Goal: Navigation & Orientation: Understand site structure

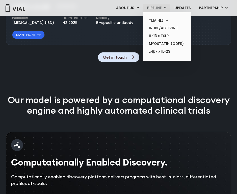
click at [146, 7] on link "PIPELINE" at bounding box center [156, 8] width 27 height 9
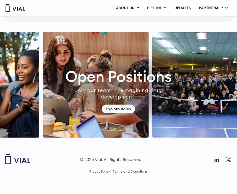
scroll to position [1328, 0]
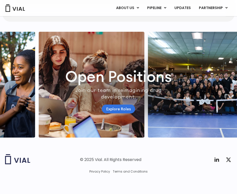
click at [120, 108] on link "Explore Roles" at bounding box center [118, 109] width 33 height 9
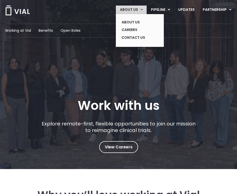
click at [140, 8] on link "ABOUT US" at bounding box center [131, 10] width 31 height 9
click at [133, 19] on link "ABOUT US" at bounding box center [136, 22] width 37 height 8
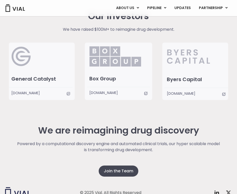
scroll to position [961, 0]
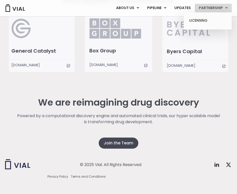
click at [203, 11] on link "PARTNERSHIP" at bounding box center [213, 8] width 37 height 9
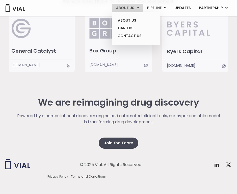
click at [124, 12] on link "ABOUT US" at bounding box center [127, 8] width 31 height 9
click at [128, 24] on ul "ABOUT US CAREERS CONTACT US" at bounding box center [136, 28] width 48 height 33
click at [127, 19] on link "ABOUT US" at bounding box center [136, 21] width 44 height 8
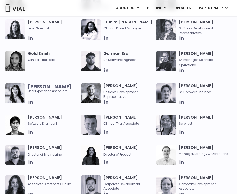
scroll to position [527, 0]
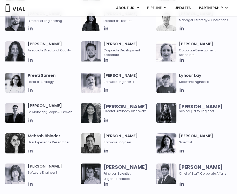
click at [17, 8] on img at bounding box center [15, 8] width 20 height 8
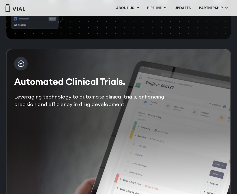
scroll to position [824, 0]
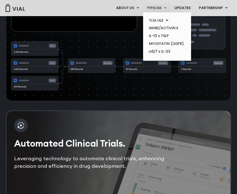
click at [160, 4] on link "PIPELINE" at bounding box center [156, 8] width 27 height 9
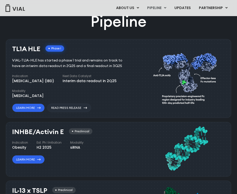
scroll to position [265, 0]
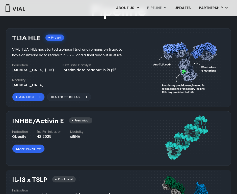
click at [130, 19] on link "ABOUT US" at bounding box center [136, 21] width 44 height 8
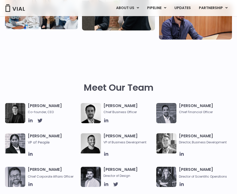
scroll to position [186, 0]
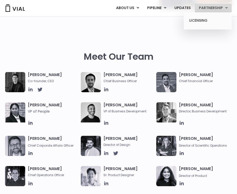
click at [205, 12] on ul "LICENSING" at bounding box center [208, 20] width 48 height 17
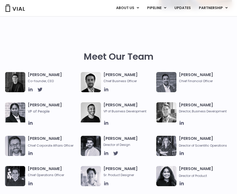
scroll to position [0, 0]
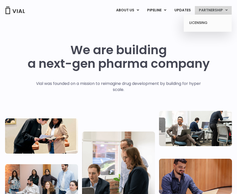
click at [204, 15] on ul "LICENSING" at bounding box center [208, 23] width 48 height 17
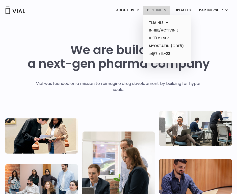
click at [160, 13] on link "PIPELINE" at bounding box center [156, 10] width 27 height 9
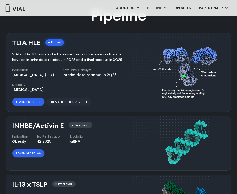
scroll to position [265, 0]
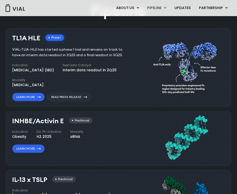
click at [19, 16] on div "ABOUT US ABOUT US CAREERS CONTACT US PIPELINE TL1A HLE PHASE 2 INHBE/ACTIVIN E …" at bounding box center [118, 8] width 227 height 16
click at [19, 9] on img at bounding box center [15, 8] width 20 height 8
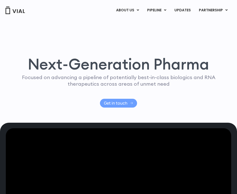
scroll to position [52, 0]
